Goal: Subscribe to service/newsletter

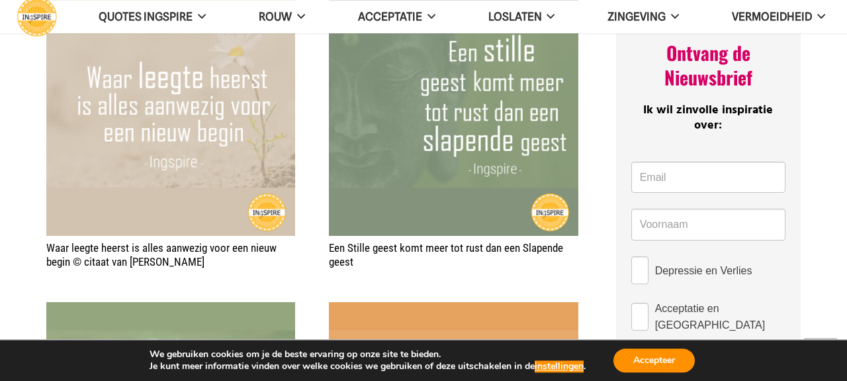
scroll to position [586, 0]
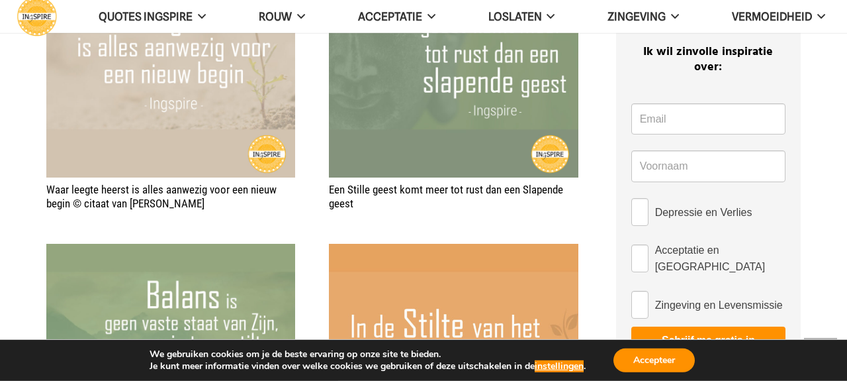
scroll to position [740, 0]
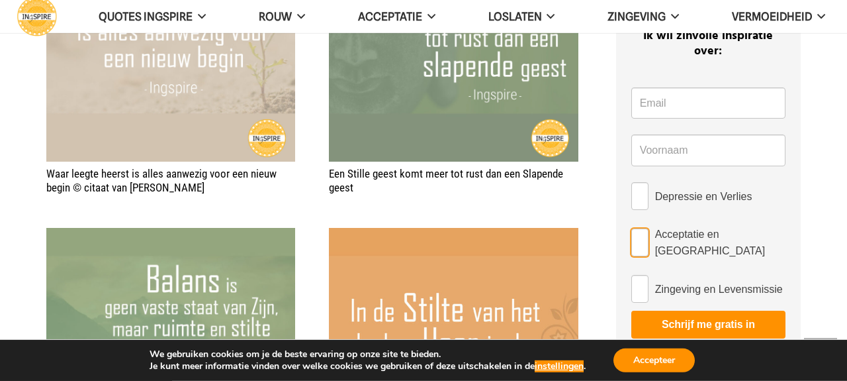
click at [639, 228] on input "Acceptatie en [GEOGRAPHIC_DATA]" at bounding box center [639, 242] width 17 height 28
checkbox input "true"
click at [635, 275] on input "Zingeving en Levensmissie" at bounding box center [639, 289] width 17 height 28
checkbox input "true"
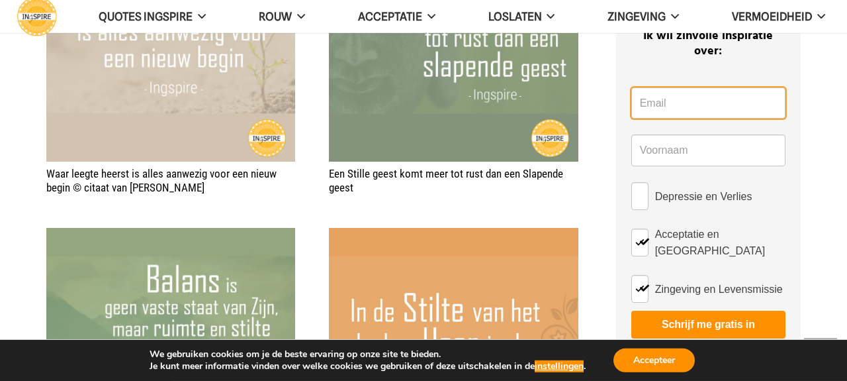
click at [660, 87] on input "Email *" at bounding box center [708, 103] width 154 height 32
type input "[EMAIL_ADDRESS][DOMAIN_NAME]"
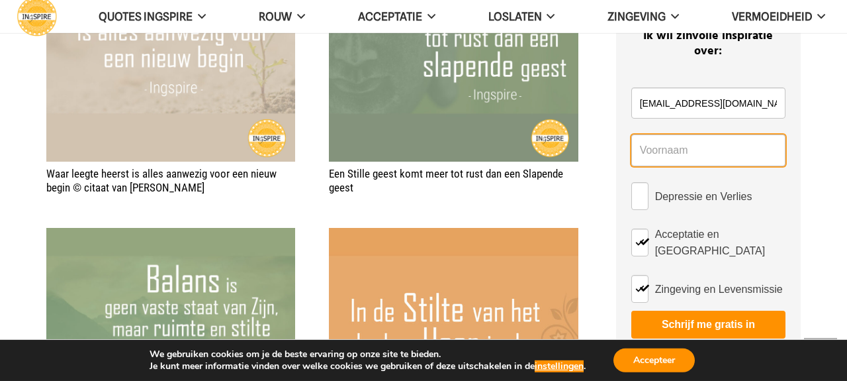
click at [682, 139] on input "Name *" at bounding box center [708, 150] width 154 height 32
type input "Dionne"
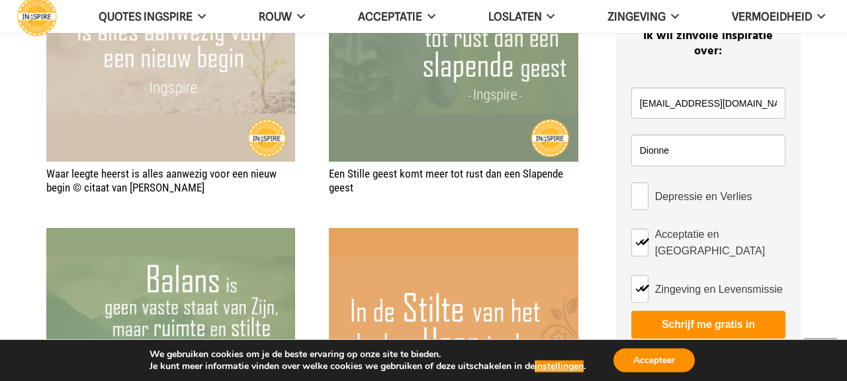
click at [669, 310] on button "Schrijf me gratis in" at bounding box center [708, 324] width 154 height 28
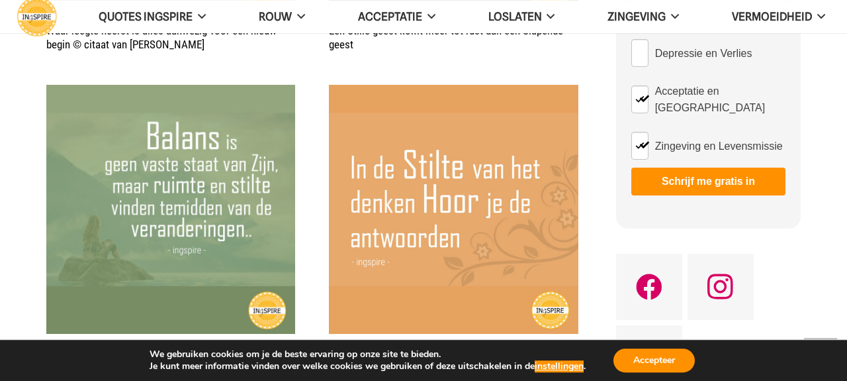
scroll to position [772, 0]
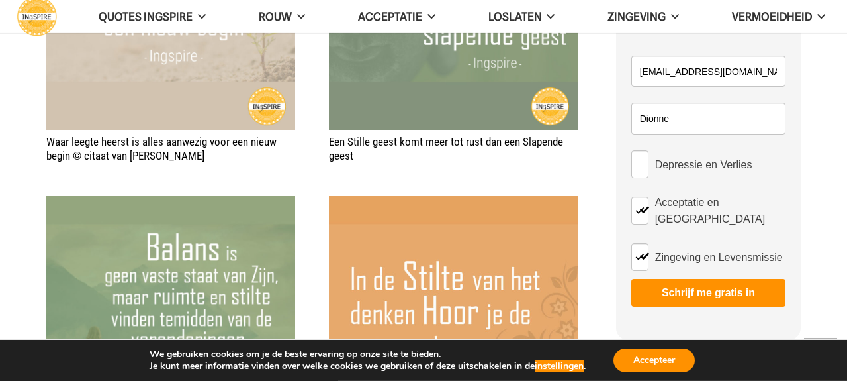
click at [692, 279] on button "Schrijf me gratis in" at bounding box center [708, 293] width 154 height 28
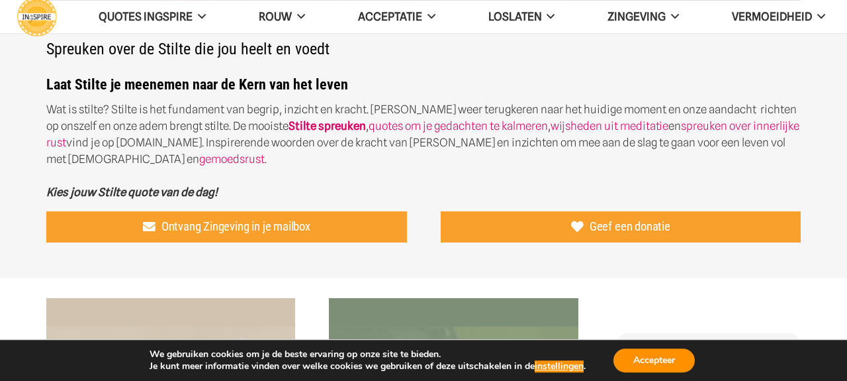
scroll to position [338, 0]
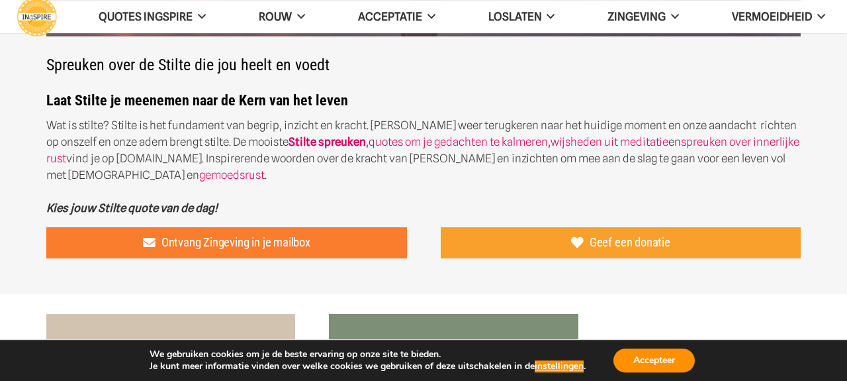
click at [259, 235] on span "Ontvang Zingeving in je mailbox" at bounding box center [235, 242] width 149 height 15
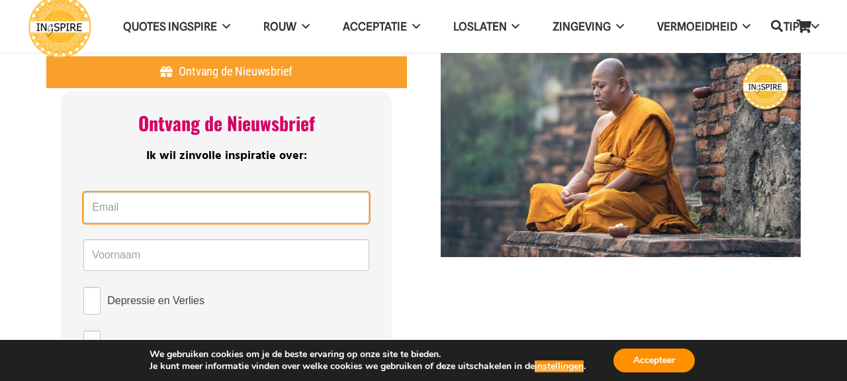
click at [128, 208] on input "Email *" at bounding box center [226, 208] width 286 height 32
type input "[EMAIL_ADDRESS][DOMAIN_NAME]"
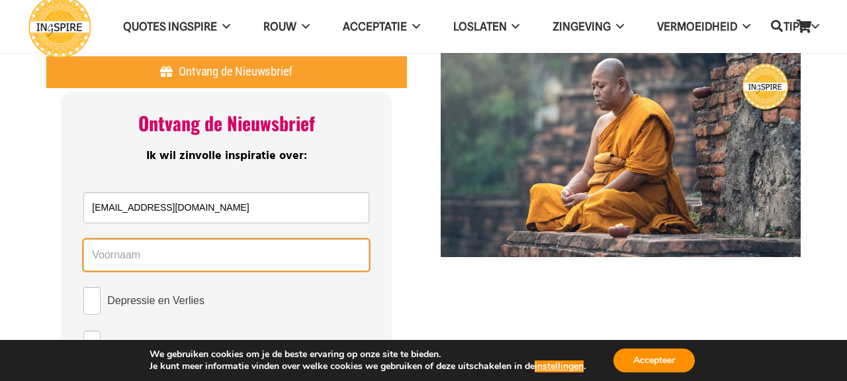
click at [145, 255] on input "Name *" at bounding box center [226, 255] width 286 height 32
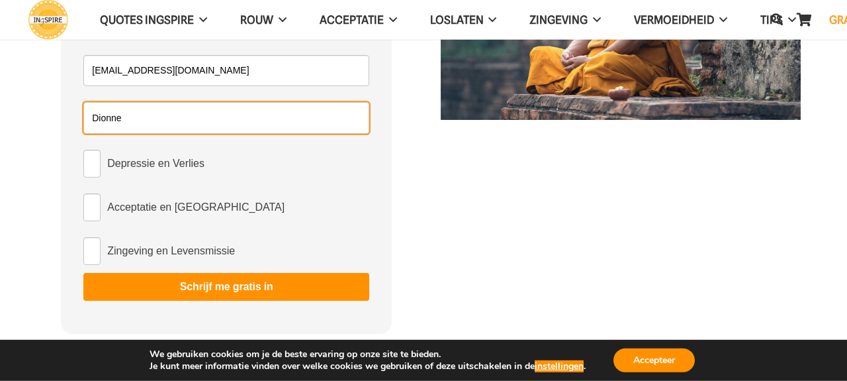
scroll to position [155, 0]
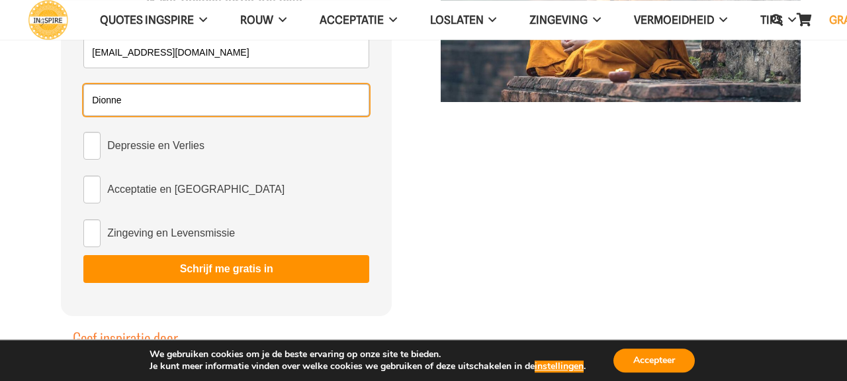
type input "Dionne"
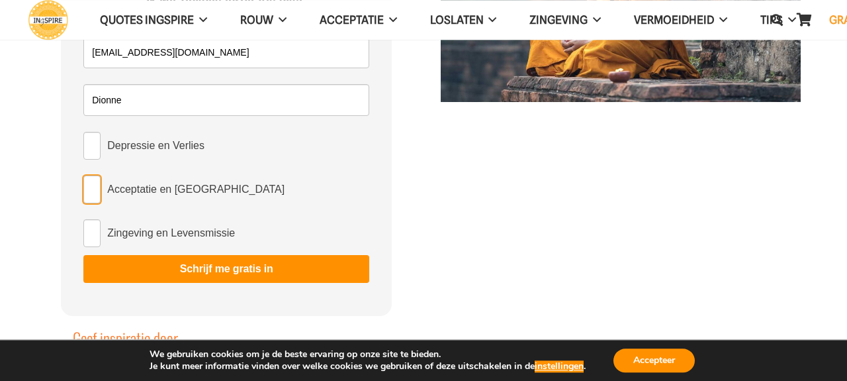
click at [95, 189] on input "Acceptatie en [GEOGRAPHIC_DATA]" at bounding box center [91, 189] width 17 height 28
checkbox input "true"
click at [94, 233] on input "Zingeving en Levensmissie" at bounding box center [91, 233] width 17 height 28
checkbox input "true"
click at [262, 266] on button "Schrijf me gratis in" at bounding box center [226, 269] width 286 height 28
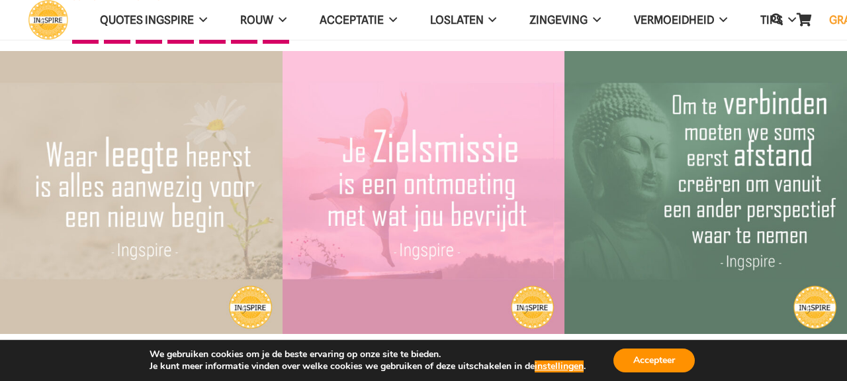
scroll to position [0, 0]
